Goal: Information Seeking & Learning: Find specific fact

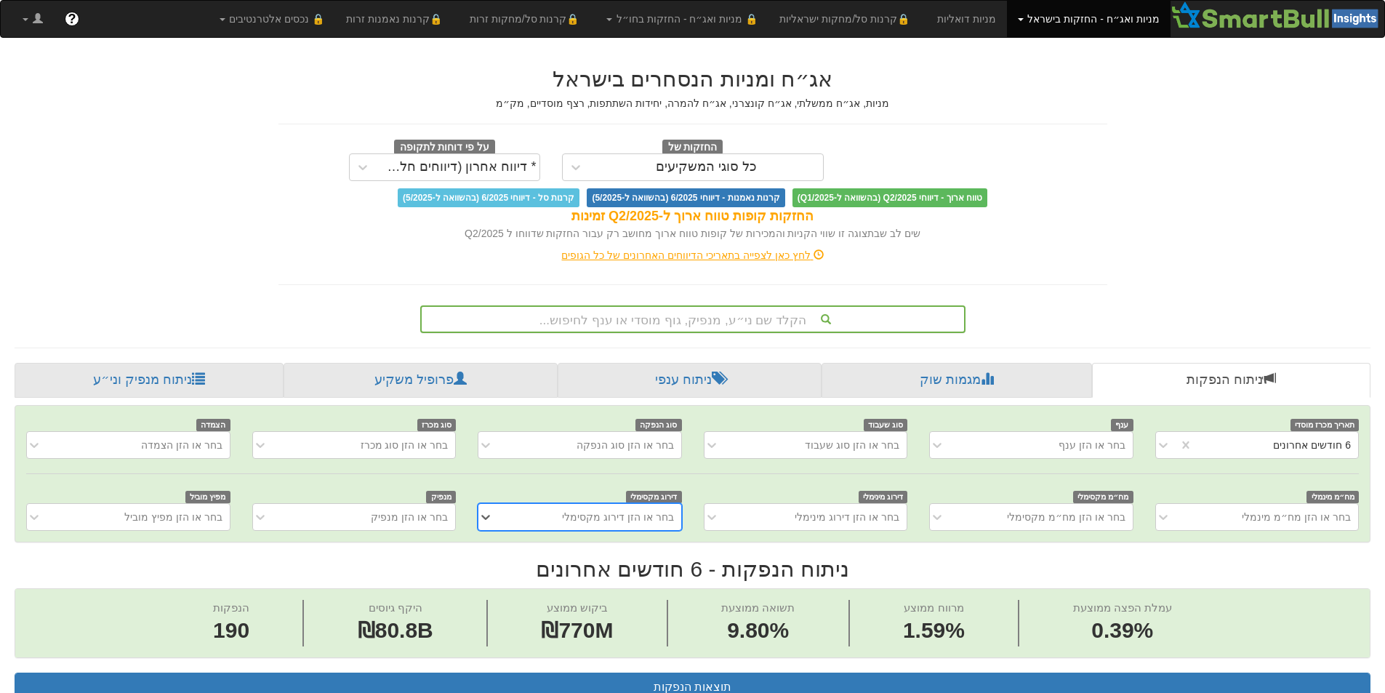
scroll to position [3, 0]
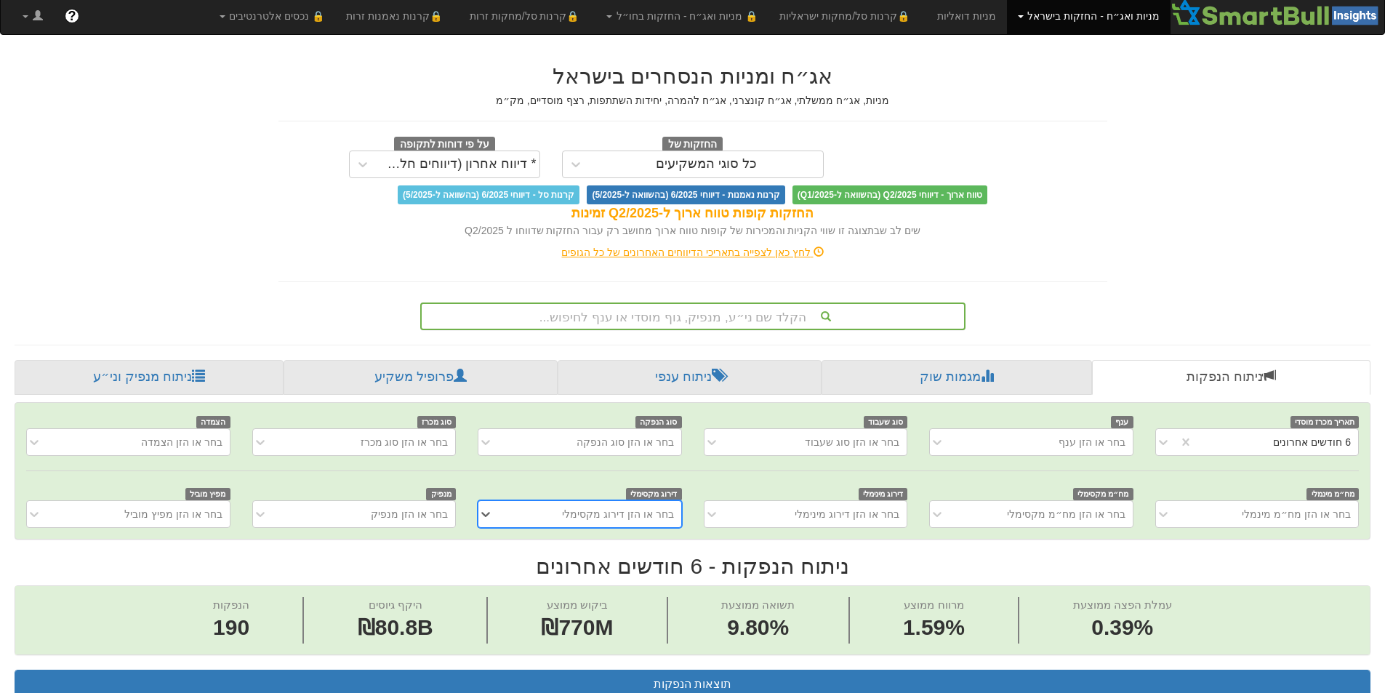
click at [755, 315] on div "הקלד שם ני״ע, מנפיק, גוף מוסדי או ענף לחיפוש..." at bounding box center [693, 316] width 542 height 25
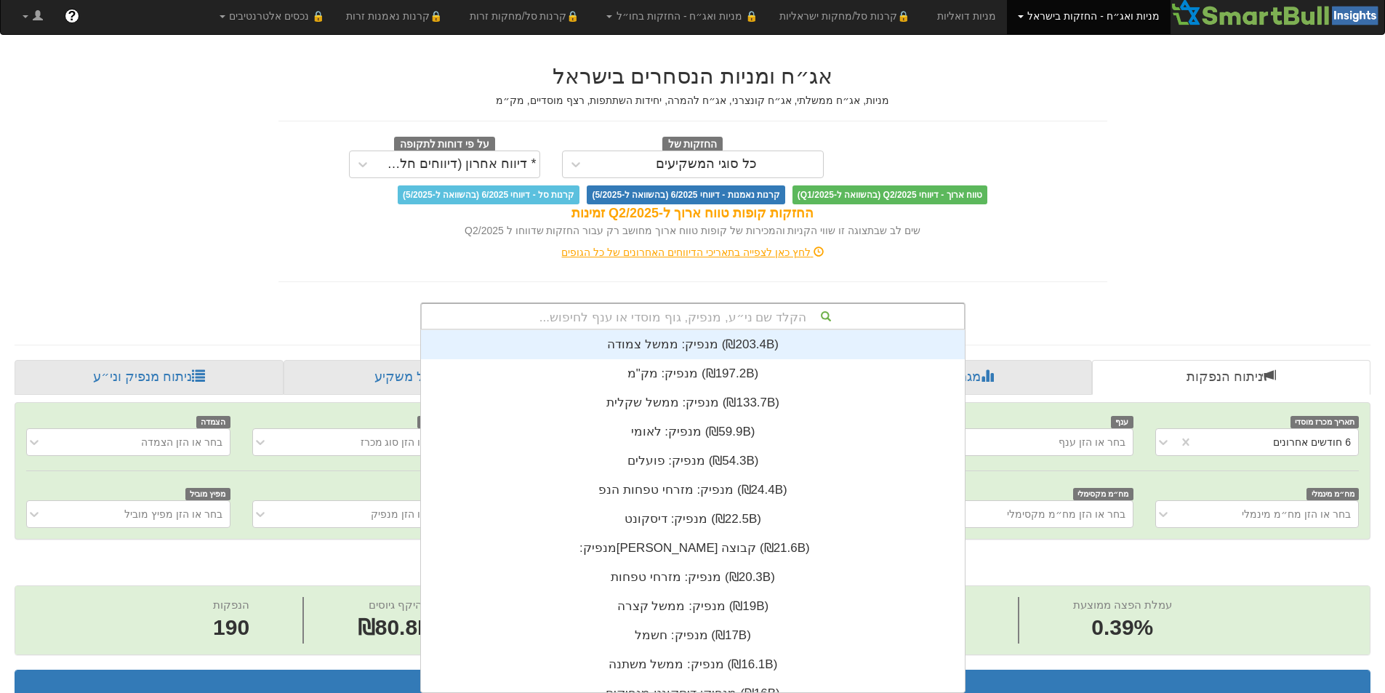
scroll to position [362, 0]
type input "ר"
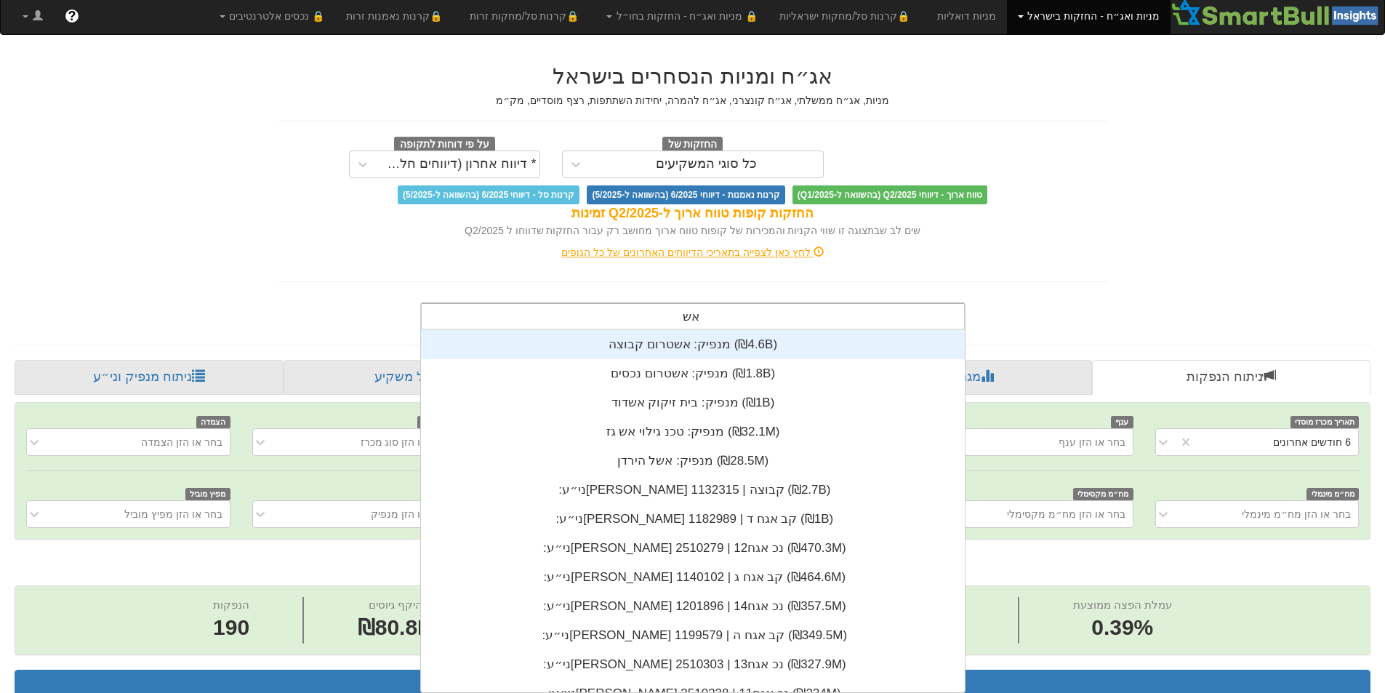
type input "אשט"
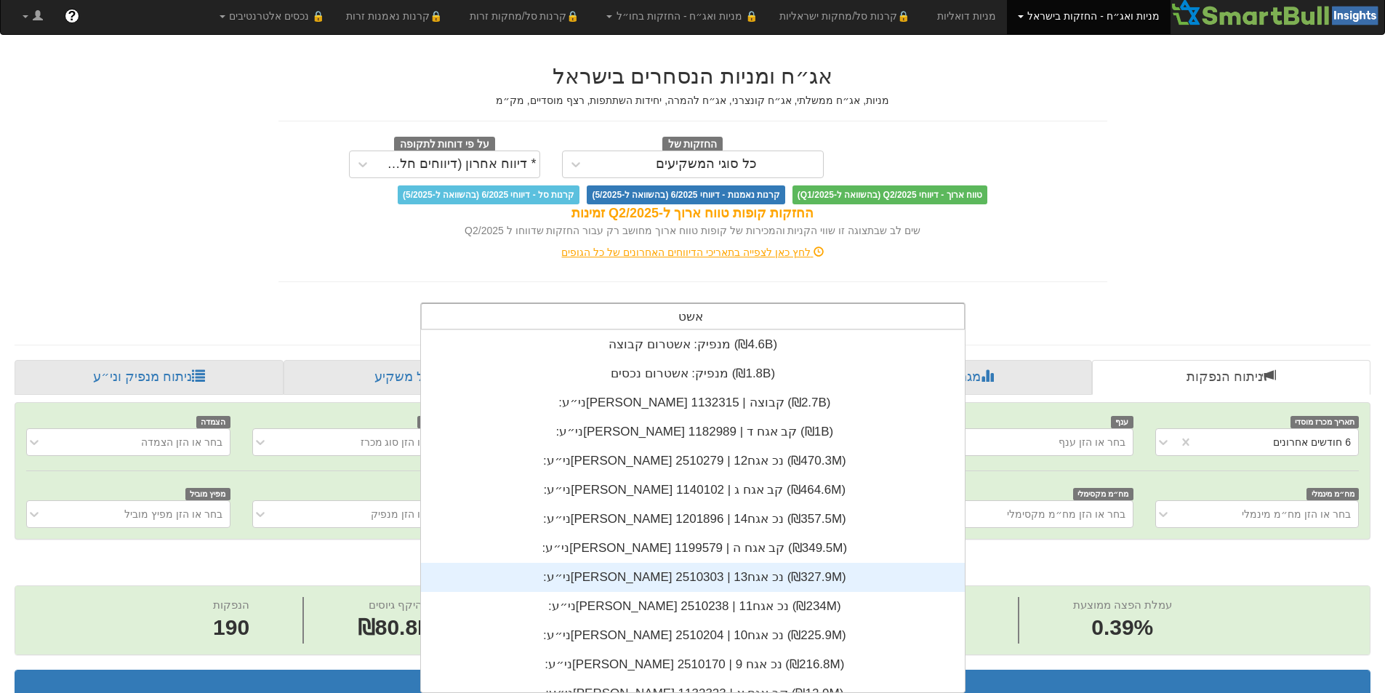
click at [777, 584] on div "ני״ע: ‏אשטרום נכ אגח13 | 2510303 ‎(₪327.9M)‎" at bounding box center [693, 577] width 544 height 29
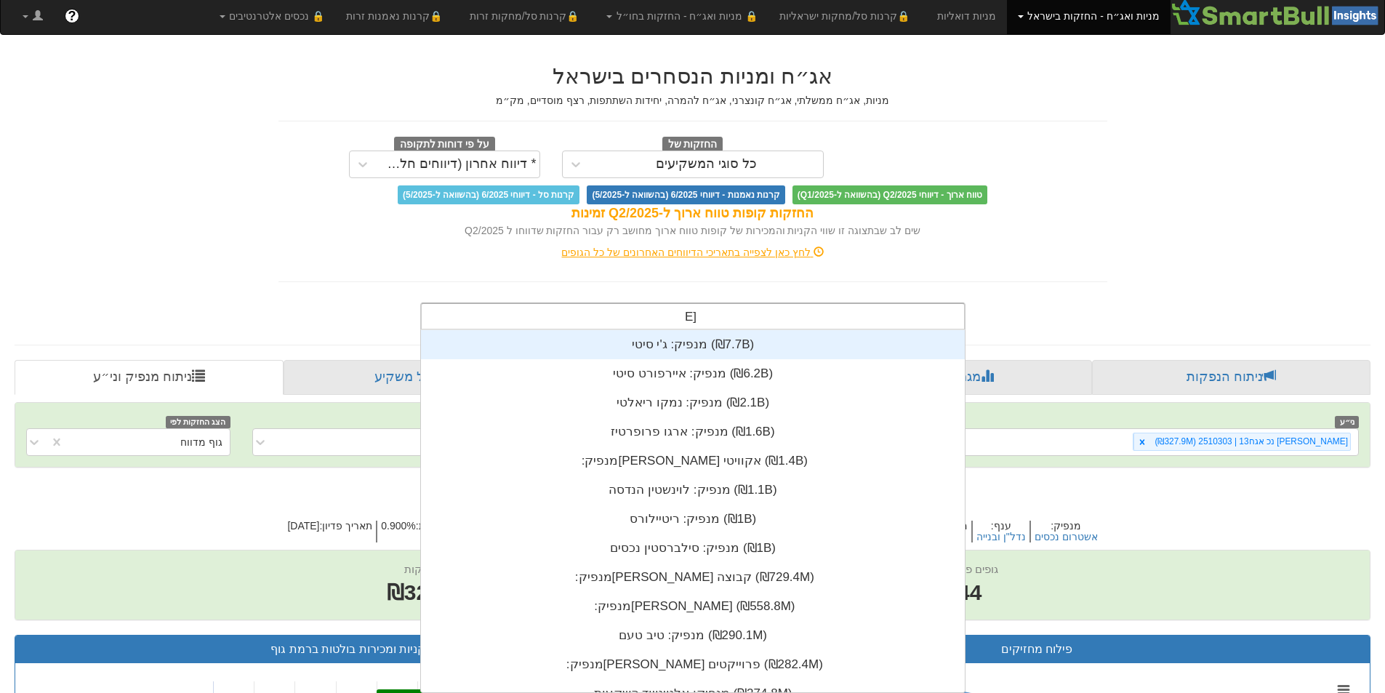
scroll to position [58, 0]
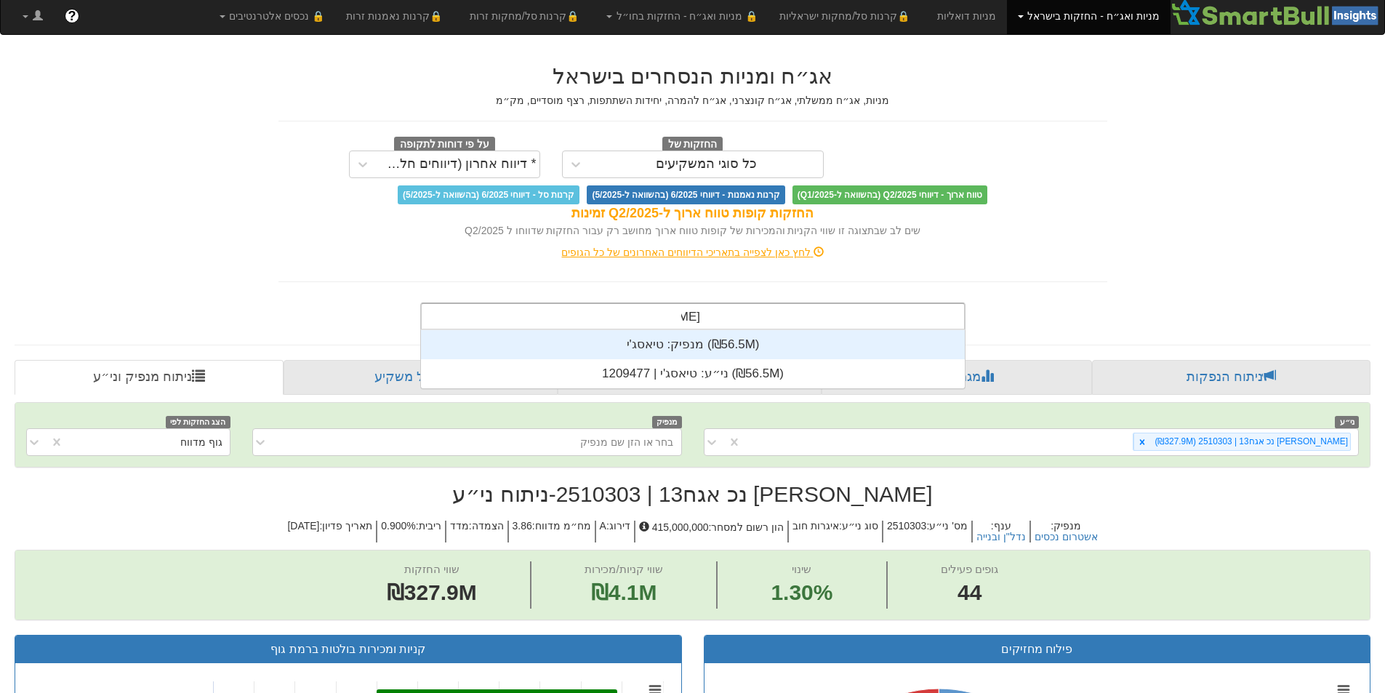
type input "טיאס"
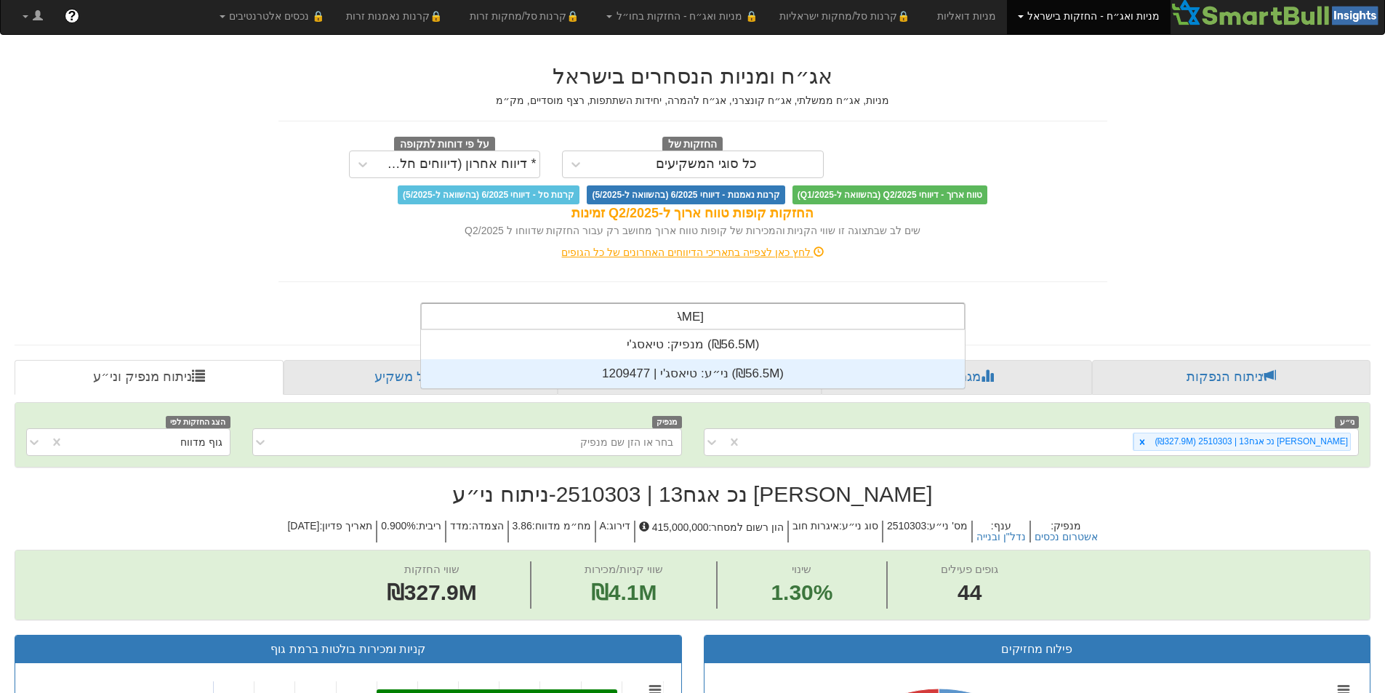
click at [756, 369] on div "ני״ע: ‏טיאסג'י | 1209477 ‎(₪56.5M)‎" at bounding box center [693, 373] width 544 height 29
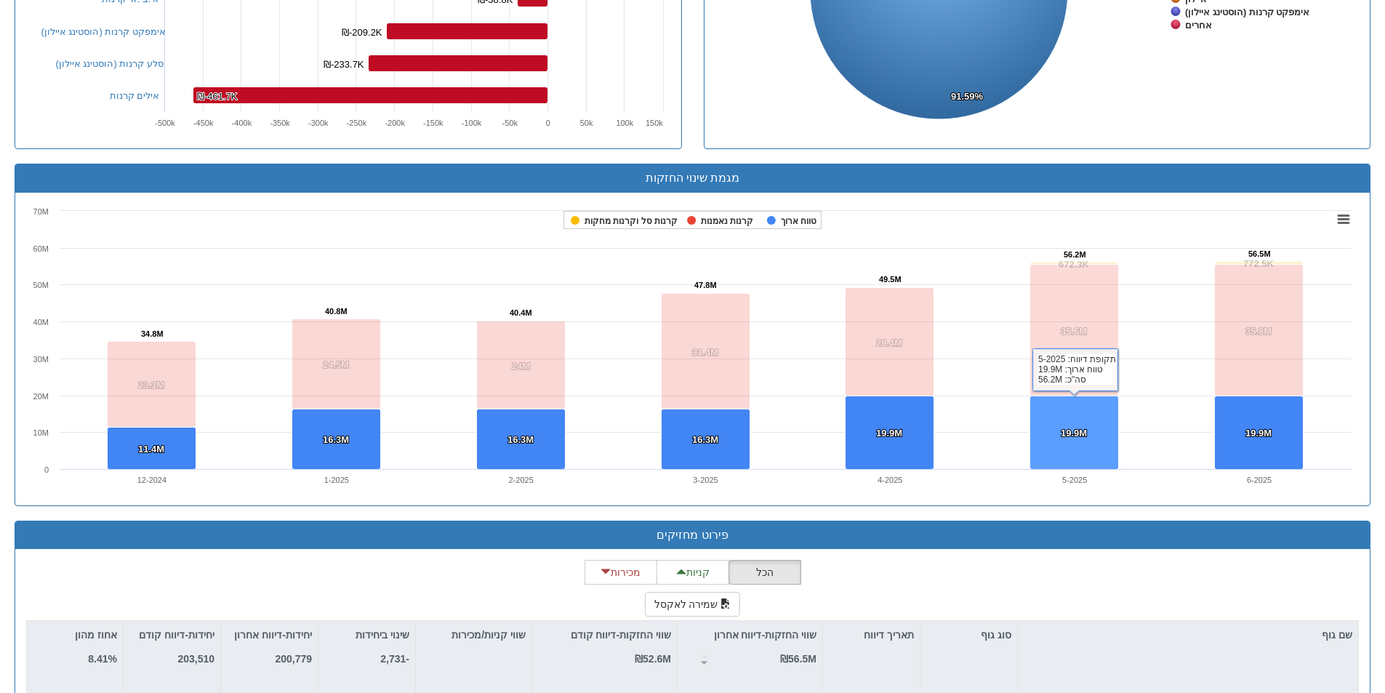
scroll to position [1078, 0]
